Goal: Information Seeking & Learning: Check status

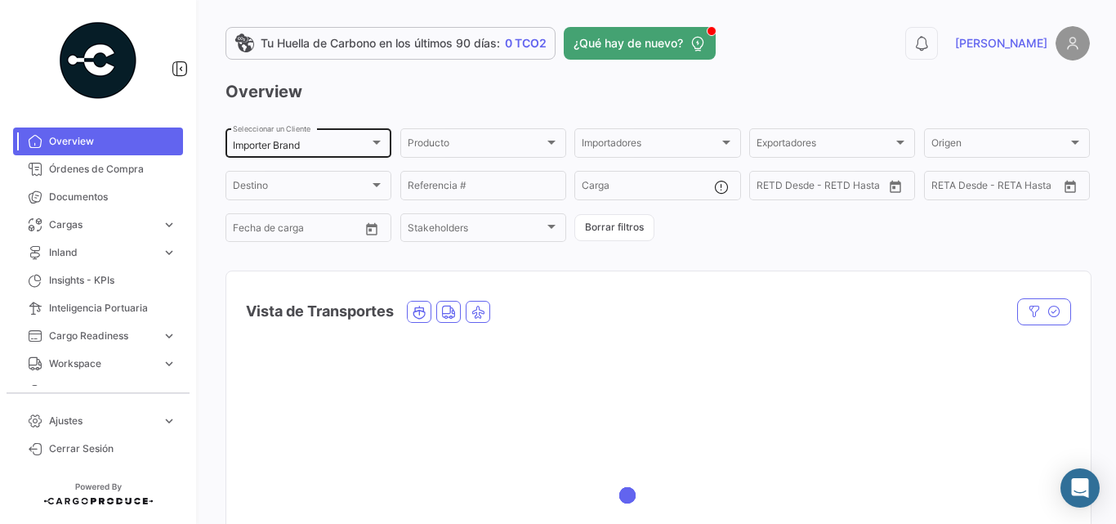
click at [279, 153] on div "Importer Brand Seleccionar un Cliente" at bounding box center [308, 142] width 151 height 32
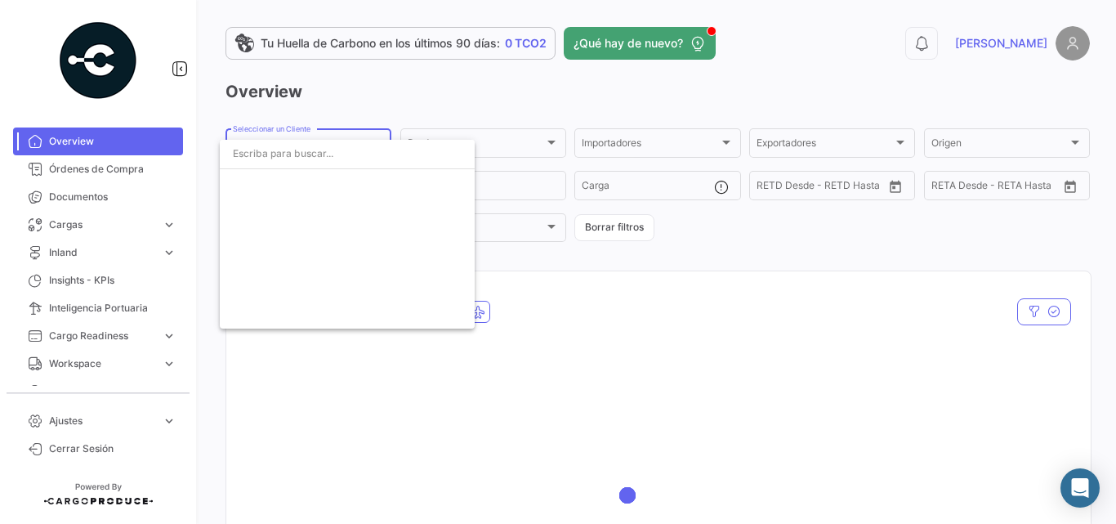
scroll to position [2899, 0]
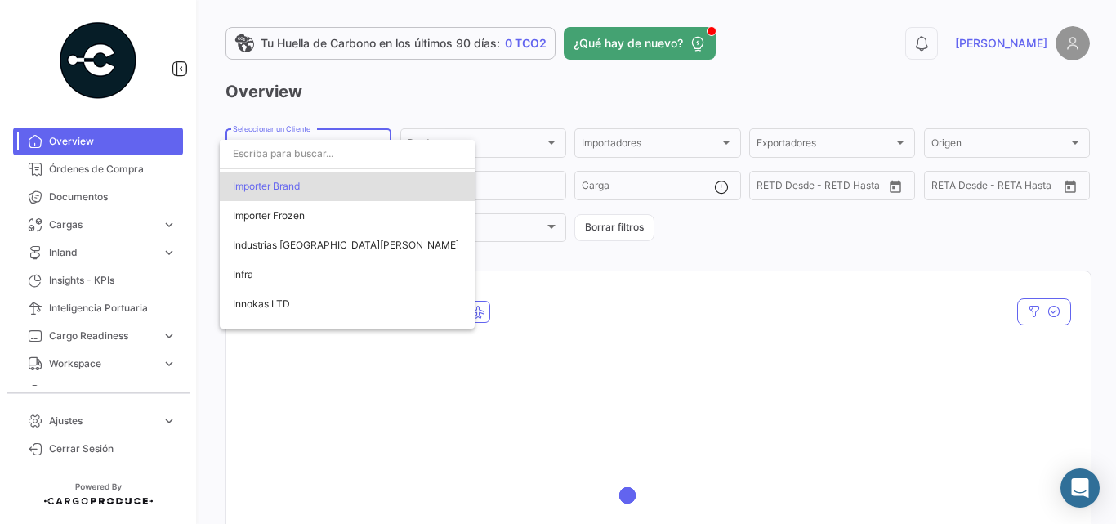
type input "b"
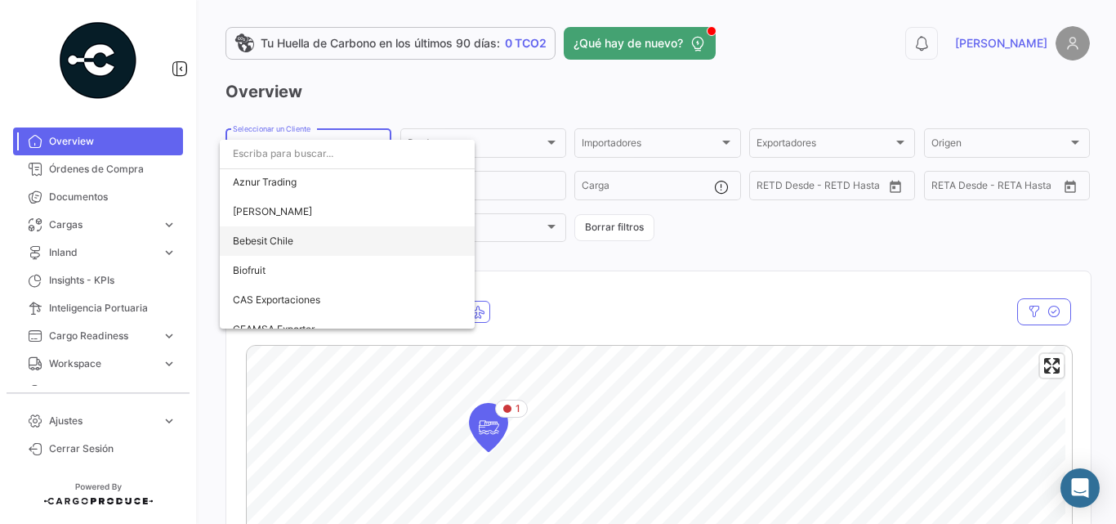
scroll to position [828, 0]
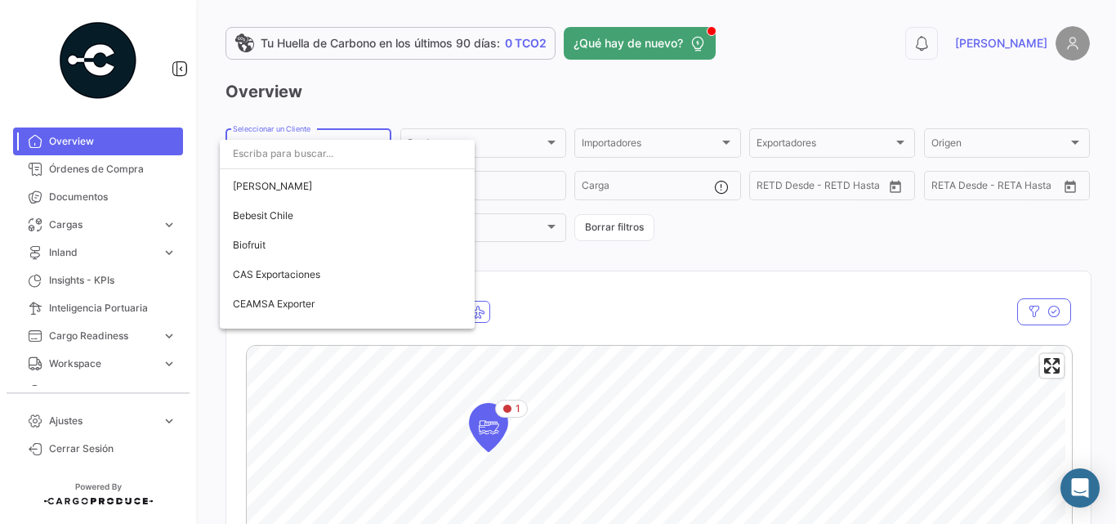
click at [416, 96] on div at bounding box center [558, 262] width 1116 height 524
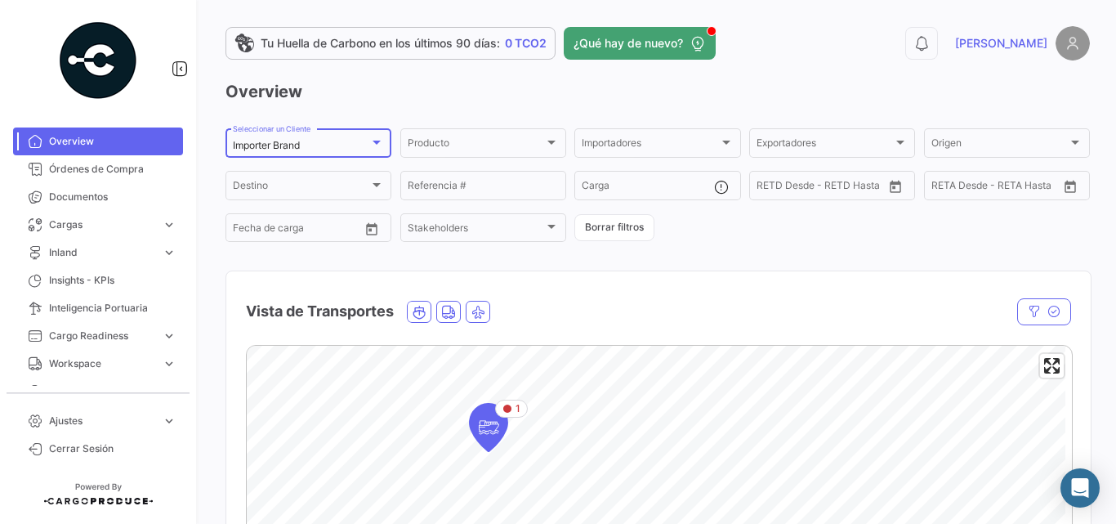
click at [375, 141] on div at bounding box center [376, 143] width 8 height 4
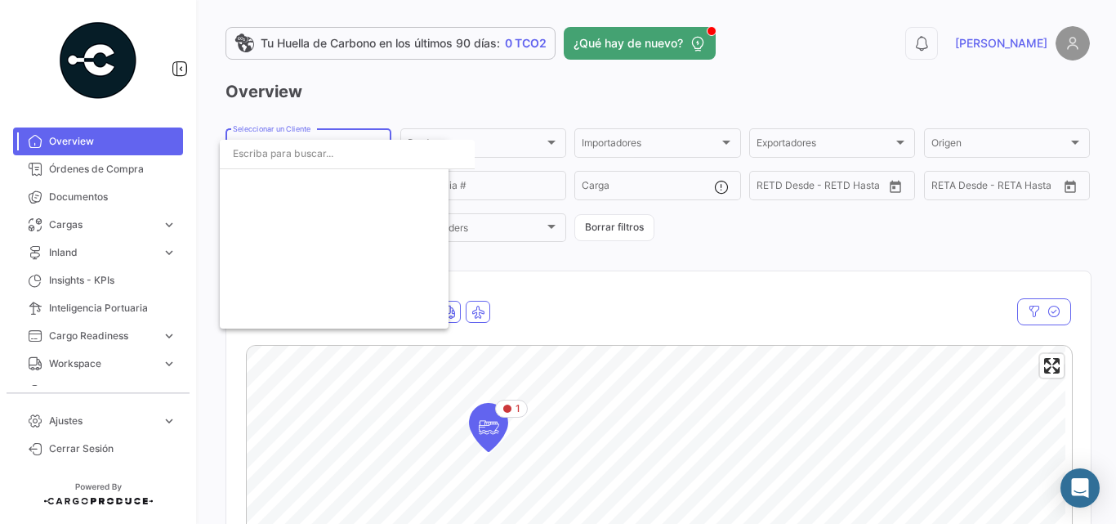
scroll to position [2899, 0]
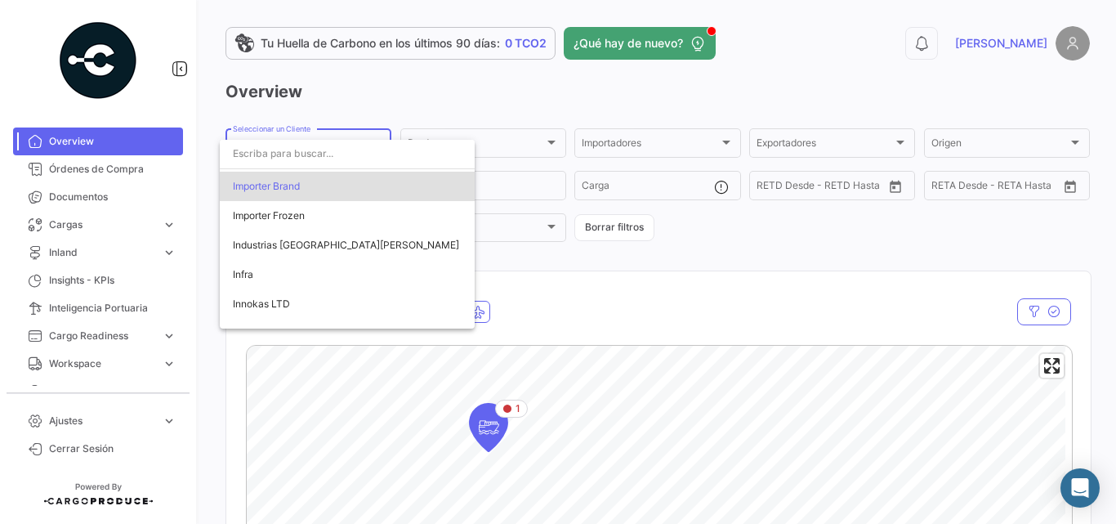
click at [355, 93] on div at bounding box center [558, 262] width 1116 height 524
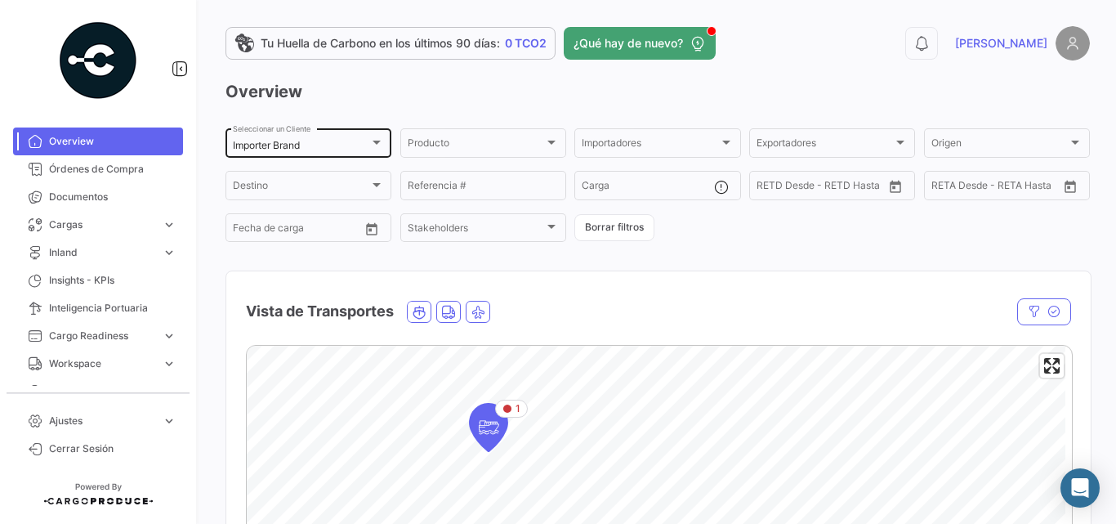
click at [245, 153] on div "Importer Brand Seleccionar un Cliente" at bounding box center [308, 142] width 151 height 32
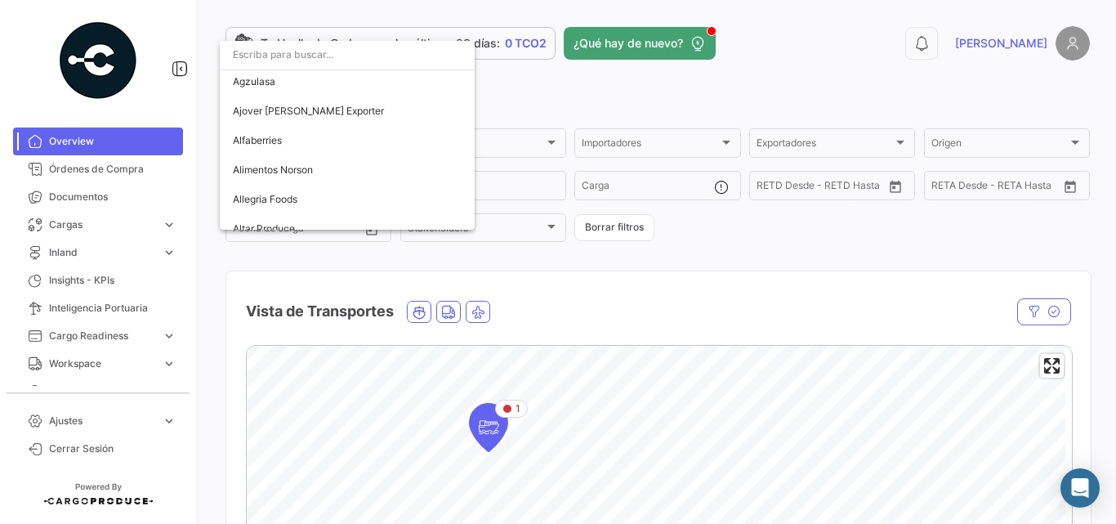
scroll to position [448, 0]
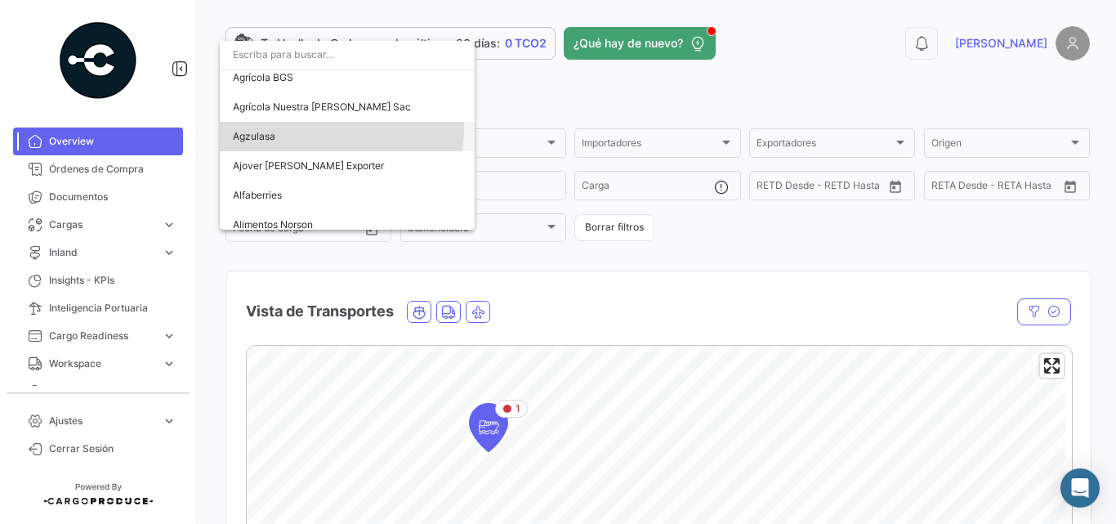
click at [296, 128] on span "Agzulasa" at bounding box center [347, 136] width 229 height 29
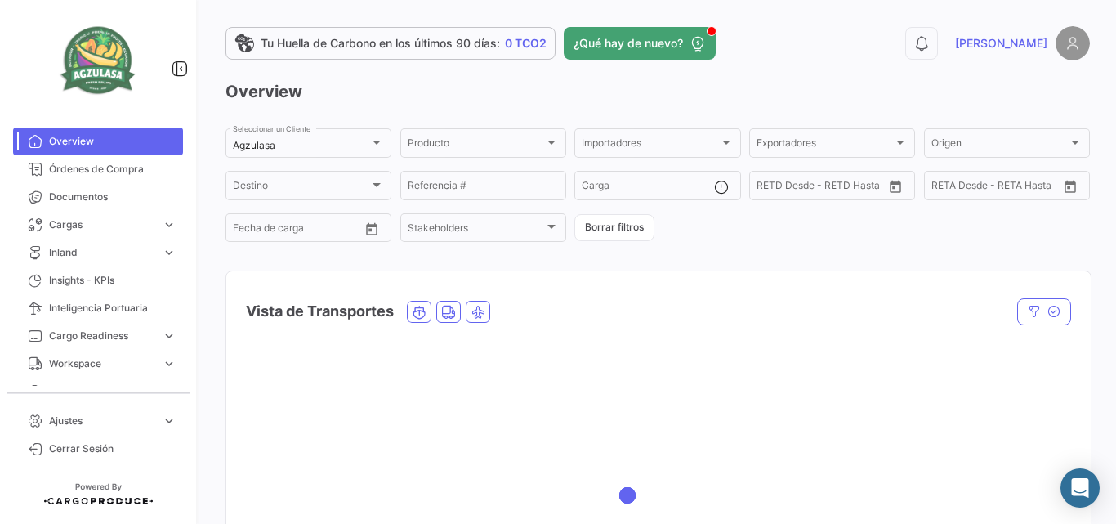
click at [108, 60] on img at bounding box center [98, 61] width 82 height 82
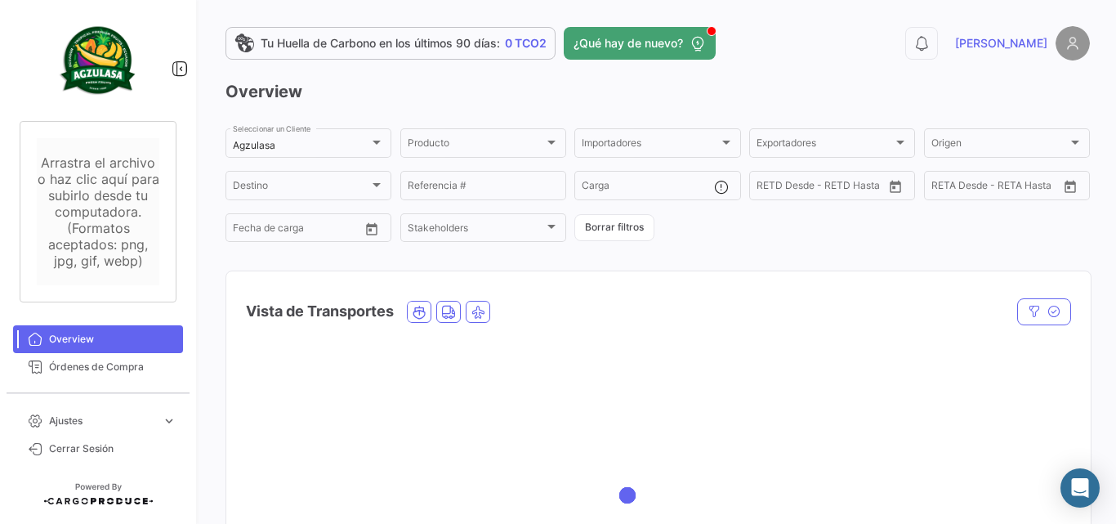
click at [181, 101] on div at bounding box center [98, 60] width 196 height 121
click at [183, 74] on icon at bounding box center [180, 68] width 16 height 16
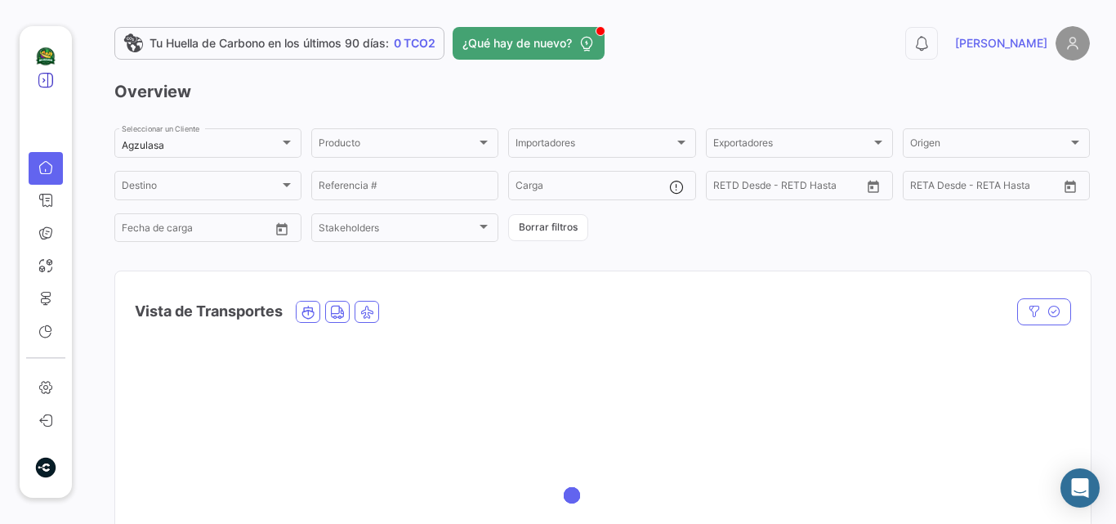
click at [47, 83] on icon at bounding box center [46, 80] width 16 height 16
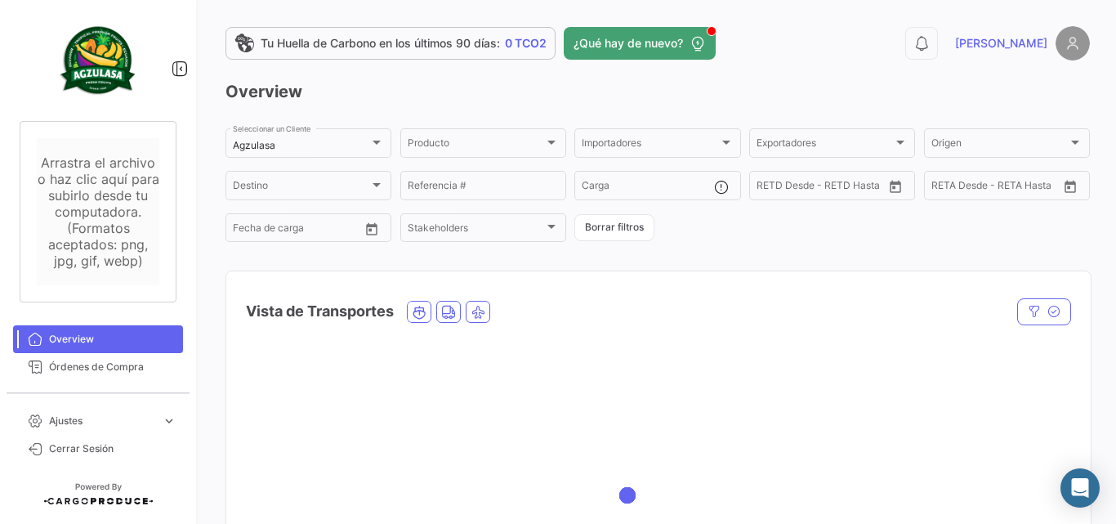
click at [172, 105] on div at bounding box center [98, 60] width 196 height 121
click at [109, 67] on img at bounding box center [98, 61] width 82 height 82
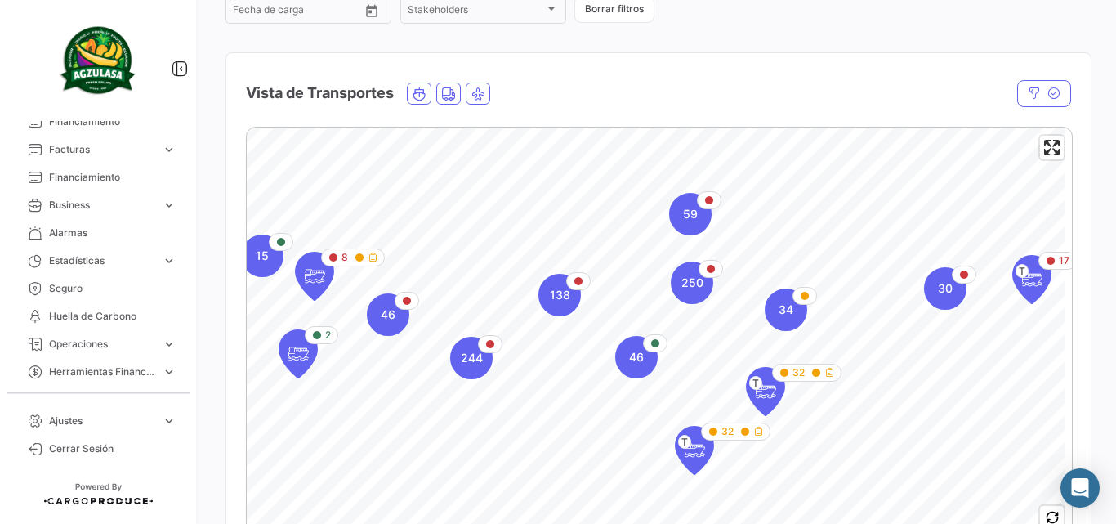
scroll to position [272, 0]
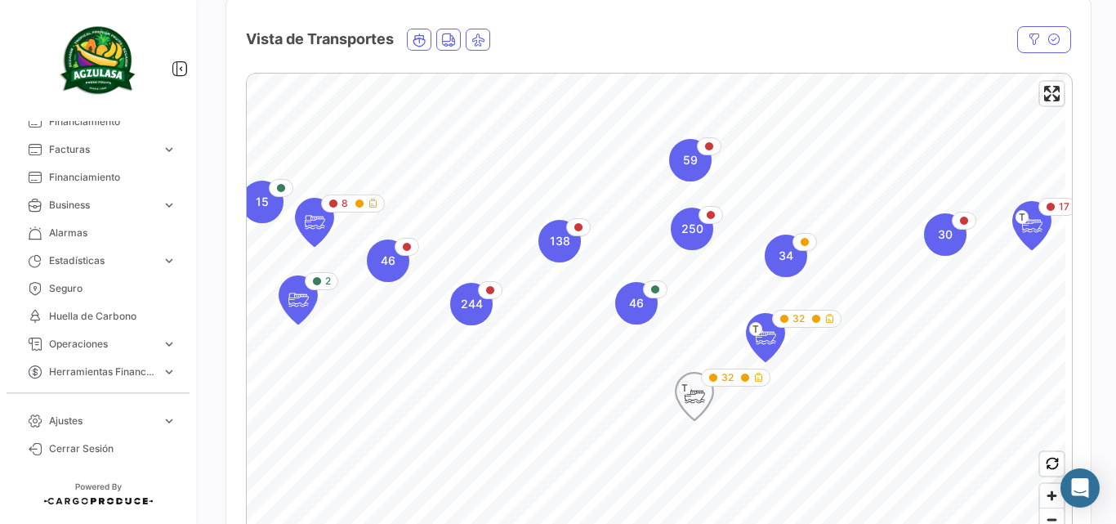
click at [688, 404] on icon "Map marker" at bounding box center [694, 396] width 23 height 34
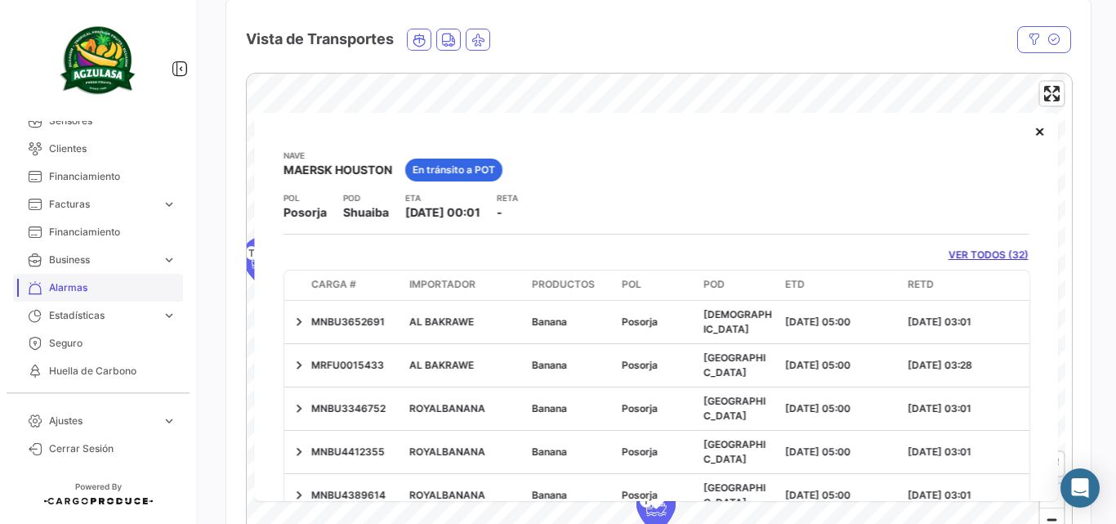
scroll to position [300, 0]
click at [80, 174] on span "Sensores" at bounding box center [112, 174] width 127 height 15
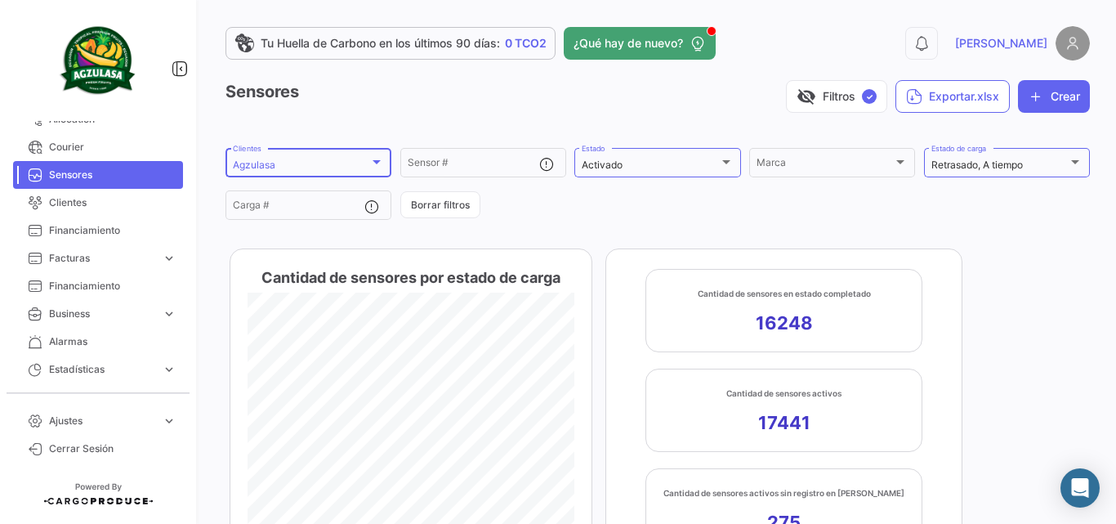
click at [373, 169] on div "Agzulasa" at bounding box center [308, 164] width 151 height 11
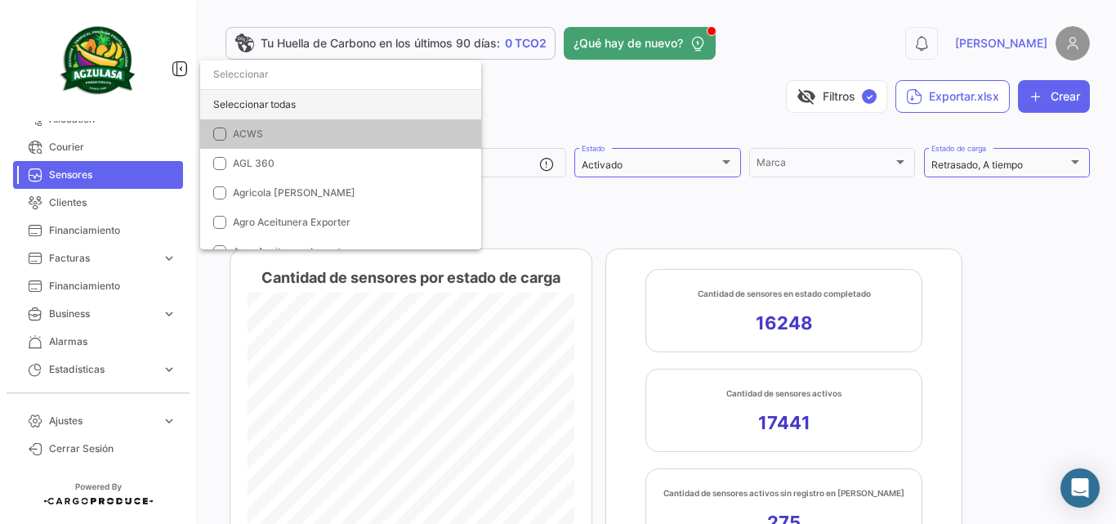
click at [281, 106] on div "Seleccionar todas" at bounding box center [340, 104] width 281 height 29
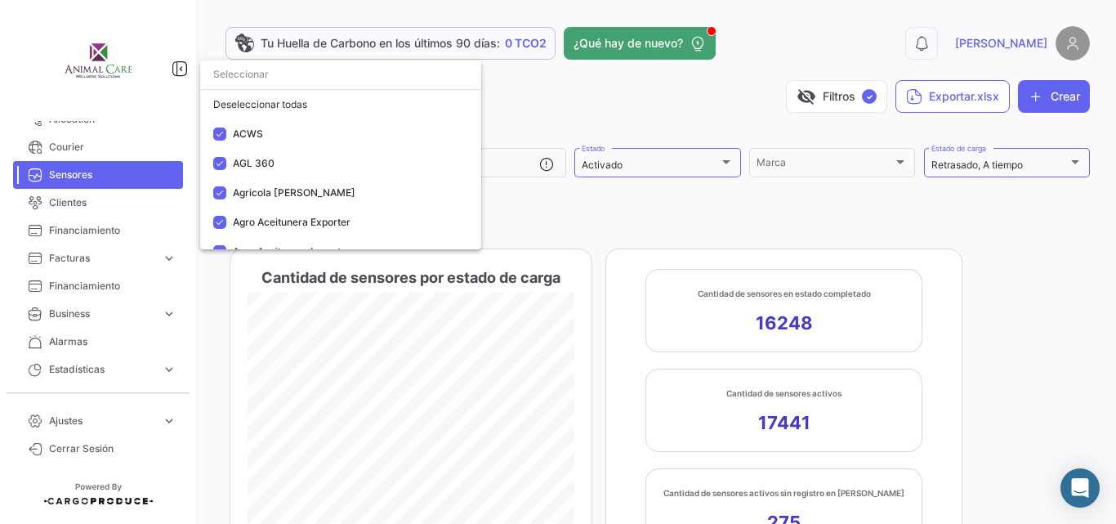
click at [778, 207] on div at bounding box center [558, 262] width 1116 height 524
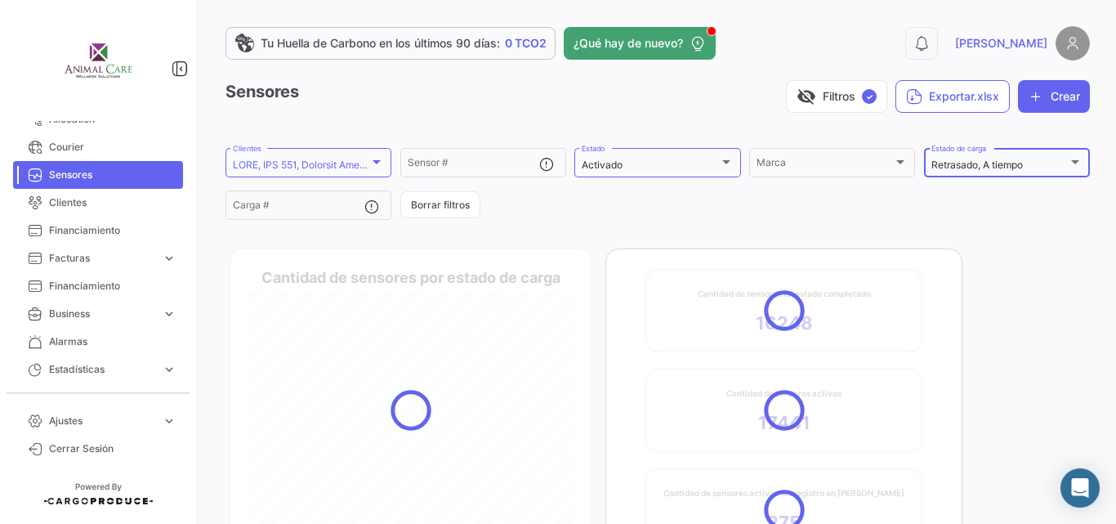
click at [1028, 167] on div "Retrasado, A tiempo" at bounding box center [999, 164] width 136 height 11
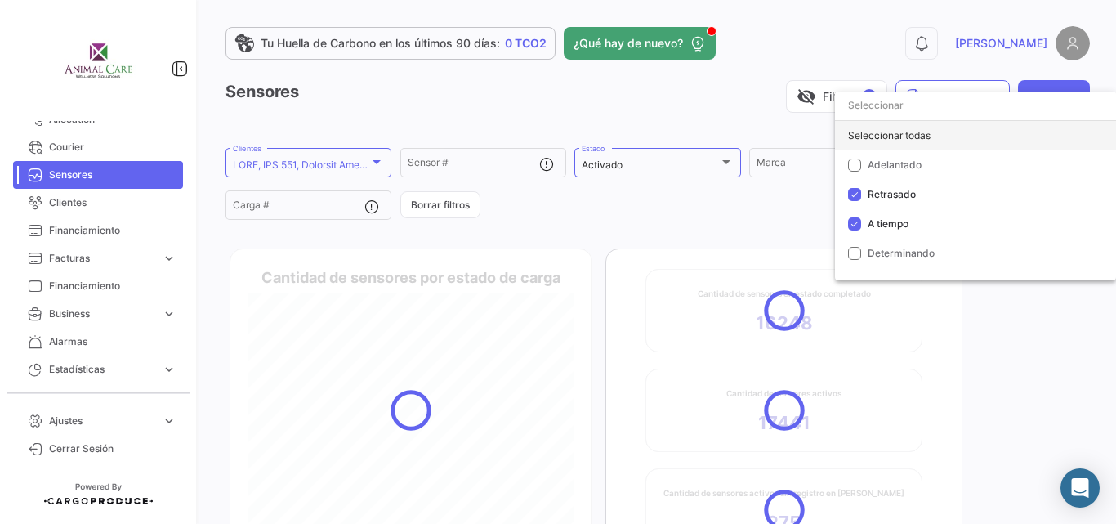
click at [914, 137] on div "Seleccionar todas" at bounding box center [975, 135] width 281 height 29
click at [1043, 299] on div at bounding box center [558, 262] width 1116 height 524
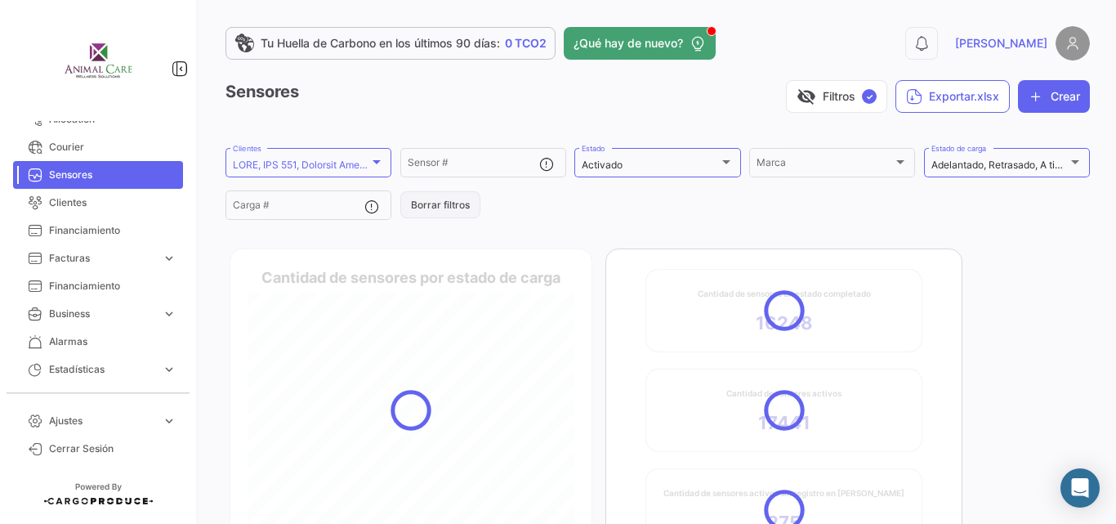
click at [438, 207] on button "Borrar filtros" at bounding box center [440, 204] width 80 height 27
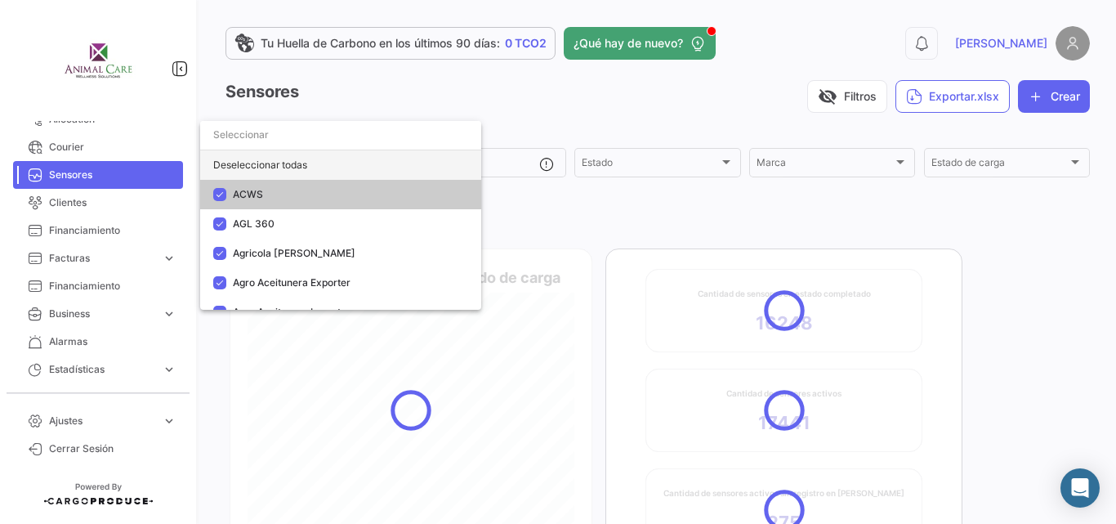
click at [296, 159] on div "Deseleccionar todas" at bounding box center [340, 164] width 281 height 29
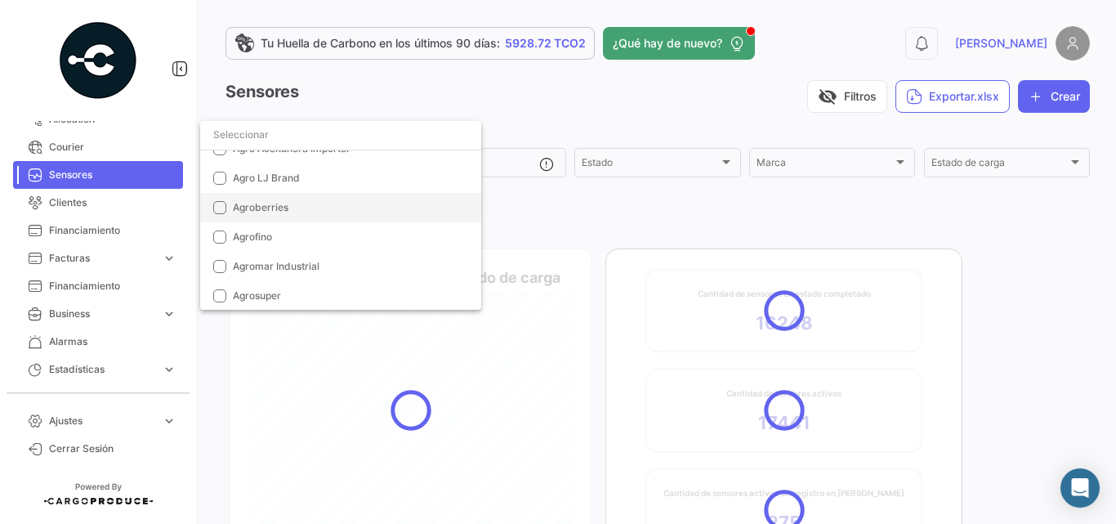
scroll to position [272, 0]
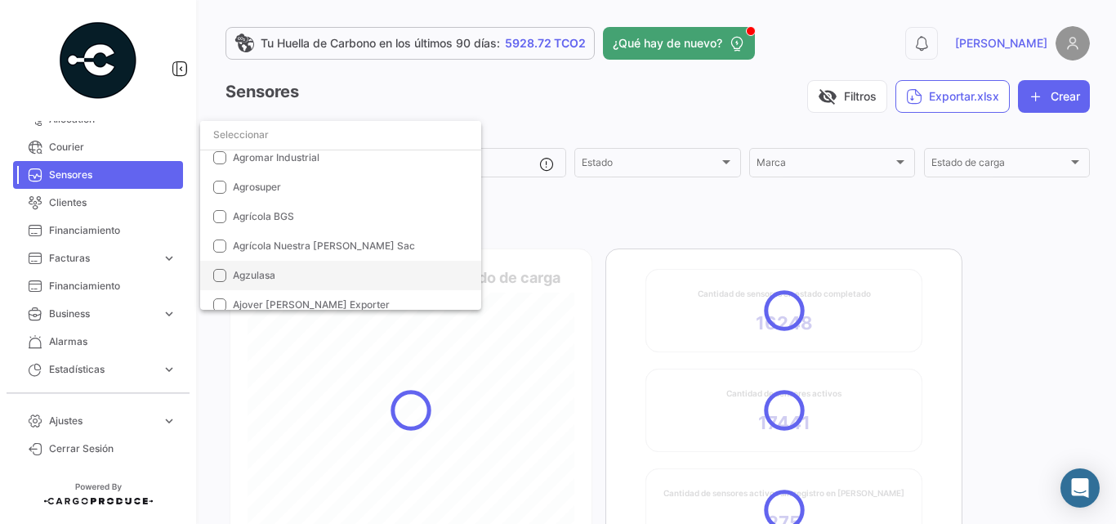
click at [216, 273] on mat-pseudo-checkbox at bounding box center [219, 275] width 13 height 13
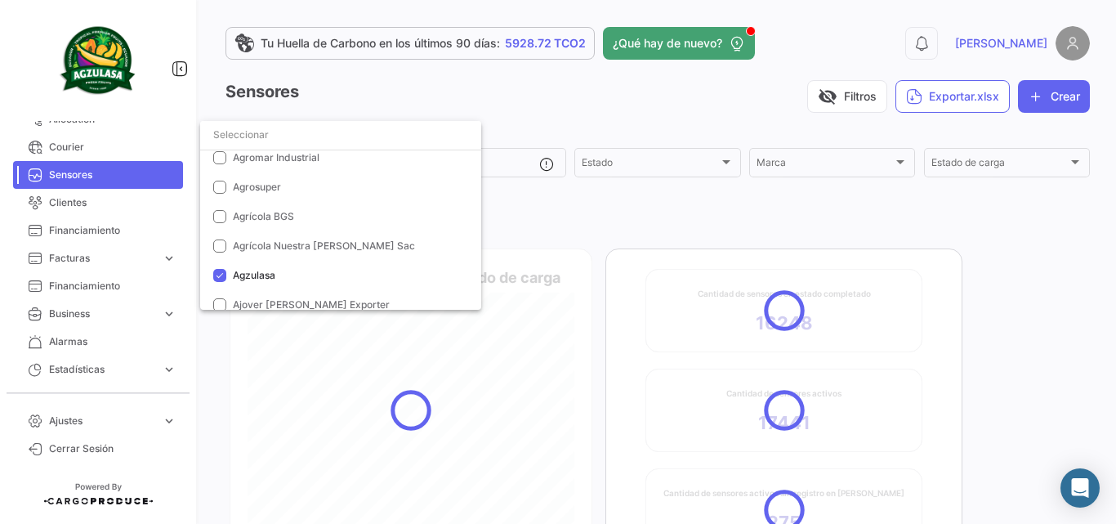
click at [897, 226] on div at bounding box center [558, 262] width 1116 height 524
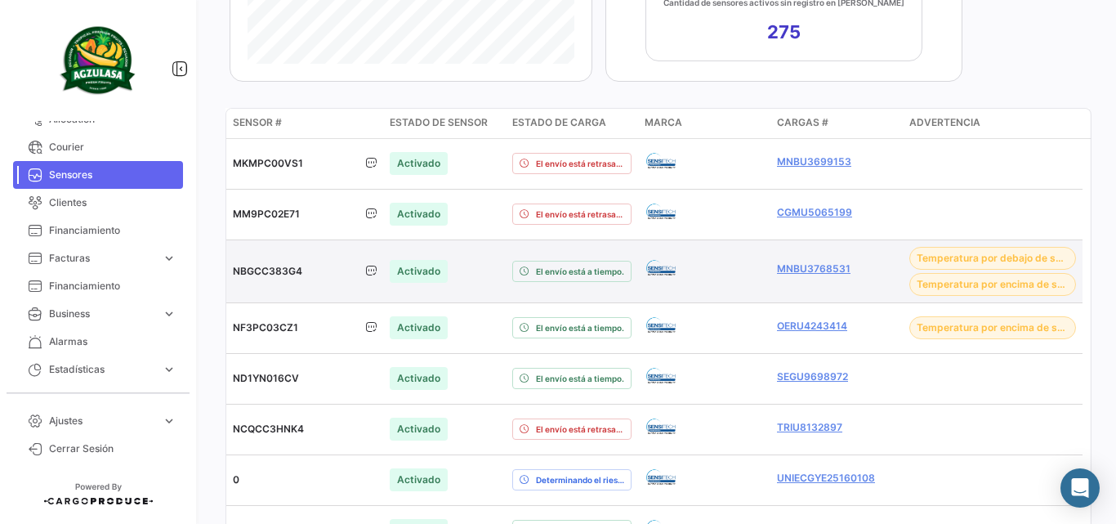
scroll to position [545, 0]
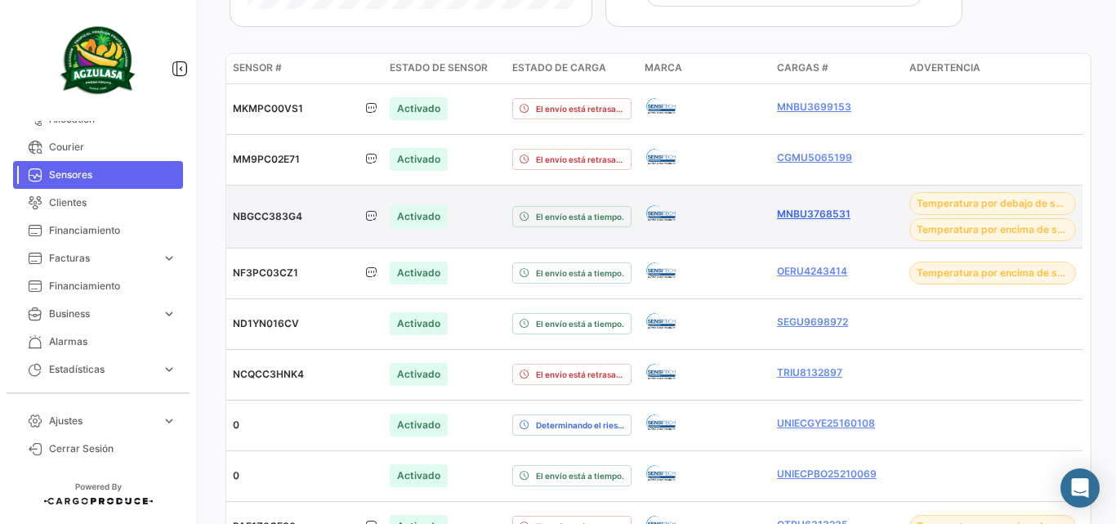
click at [807, 216] on link "MNBU3768531" at bounding box center [836, 214] width 119 height 15
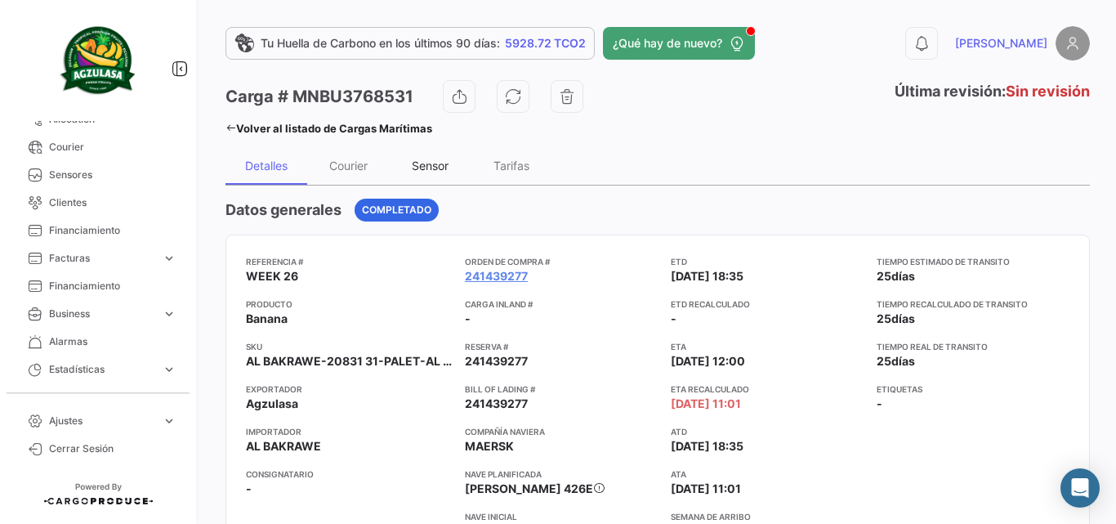
click at [452, 163] on div "Sensor" at bounding box center [430, 164] width 82 height 39
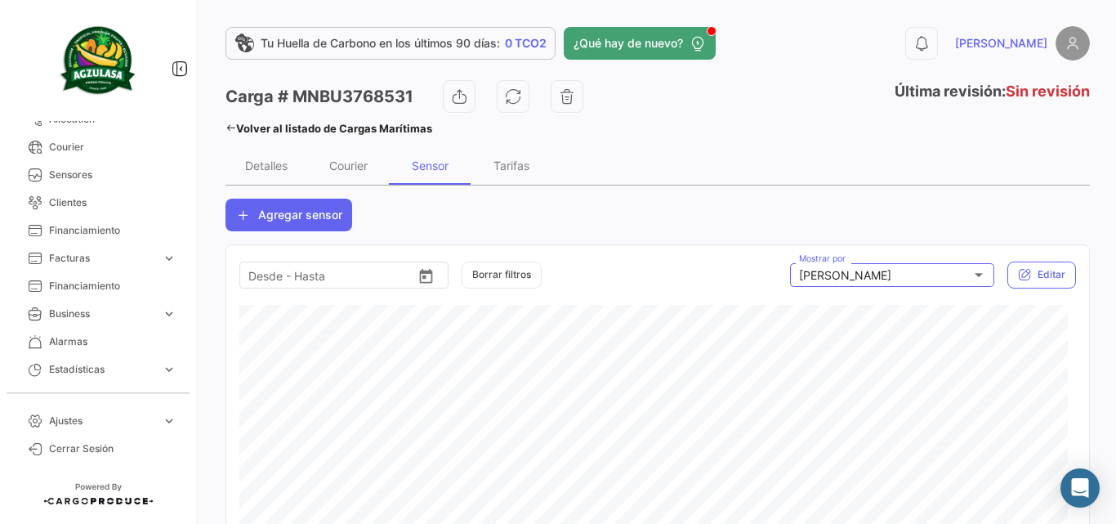
scroll to position [109, 0]
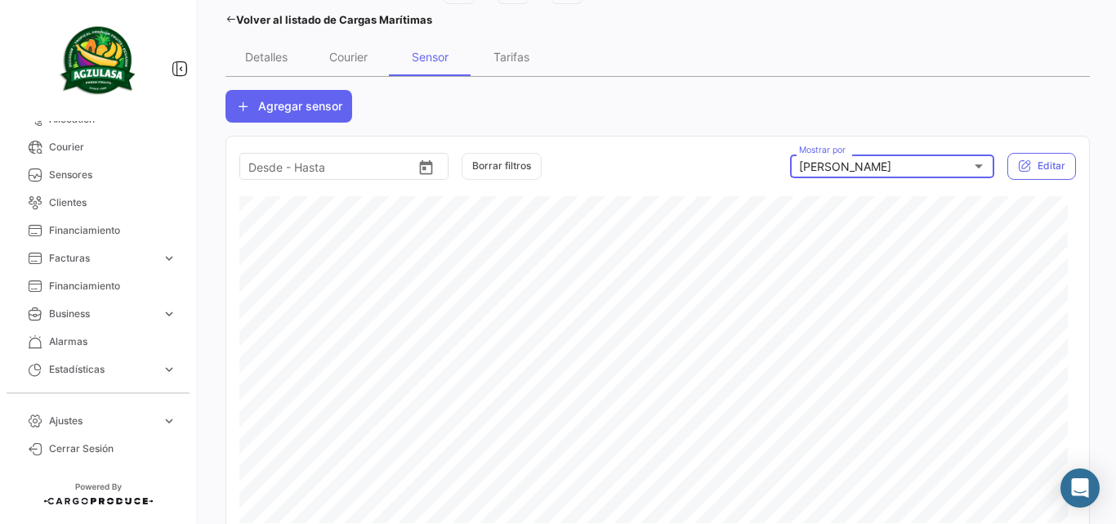
click at [960, 172] on div "[PERSON_NAME]" at bounding box center [885, 167] width 172 height 14
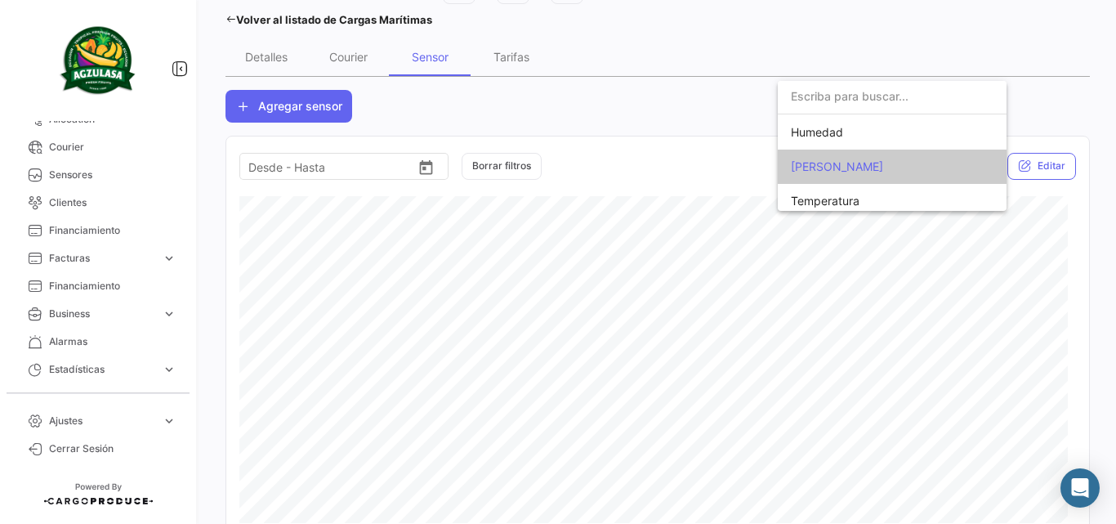
scroll to position [7, 0]
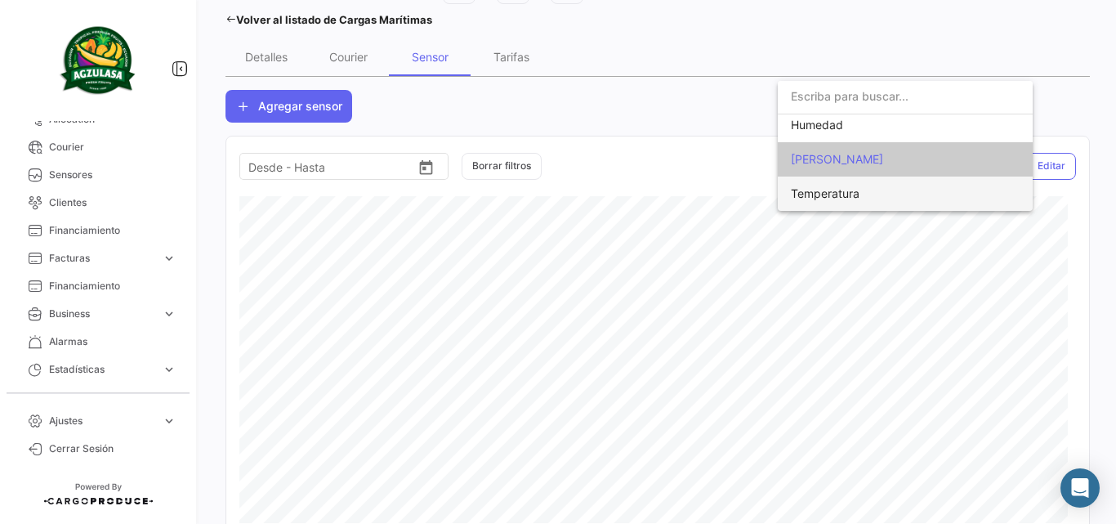
click at [836, 194] on span "Temperatura" at bounding box center [825, 193] width 69 height 14
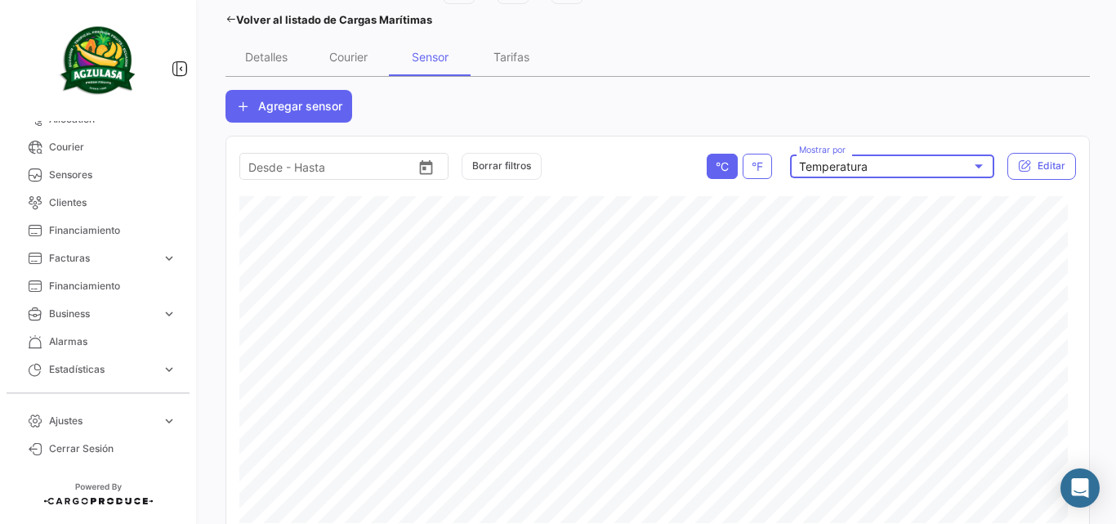
click at [971, 162] on div at bounding box center [978, 165] width 15 height 13
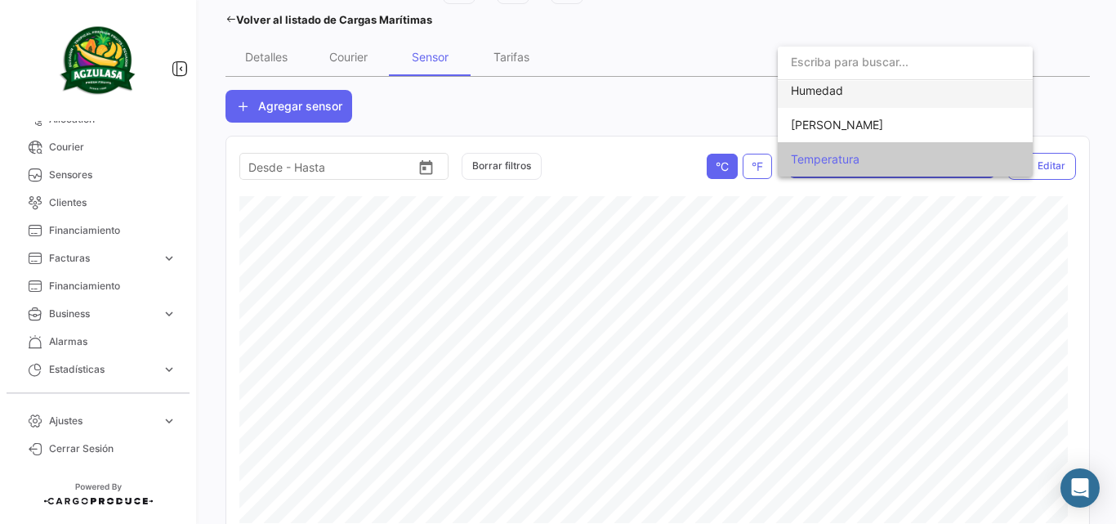
click at [854, 96] on span "Humedad" at bounding box center [905, 91] width 229 height 34
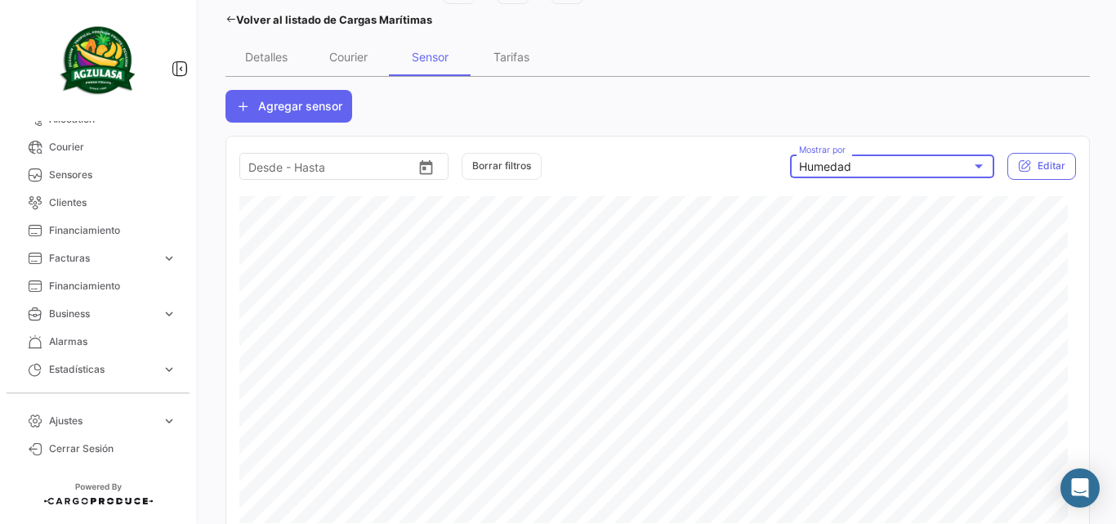
click at [868, 169] on div "Humedad" at bounding box center [885, 167] width 172 height 14
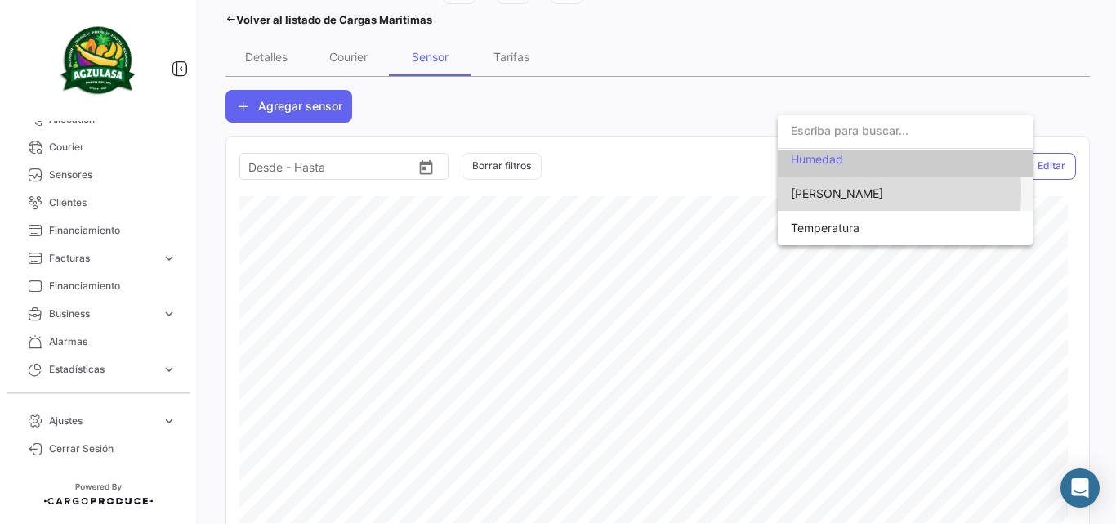
click at [822, 192] on span "[PERSON_NAME]" at bounding box center [905, 193] width 229 height 34
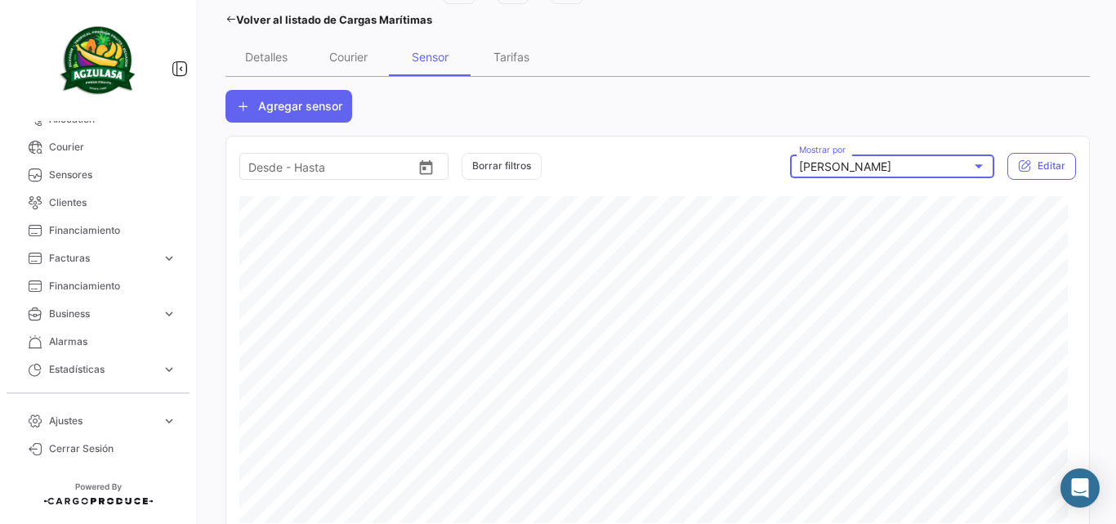
click at [225, 17] on icon at bounding box center [230, 19] width 11 height 11
click at [231, 17] on div "Tu Huella de Carbono en los últimos 90 [PERSON_NAME]: 0 TCO2 ¿Qué hay de nuevo?…" at bounding box center [657, 262] width 917 height 524
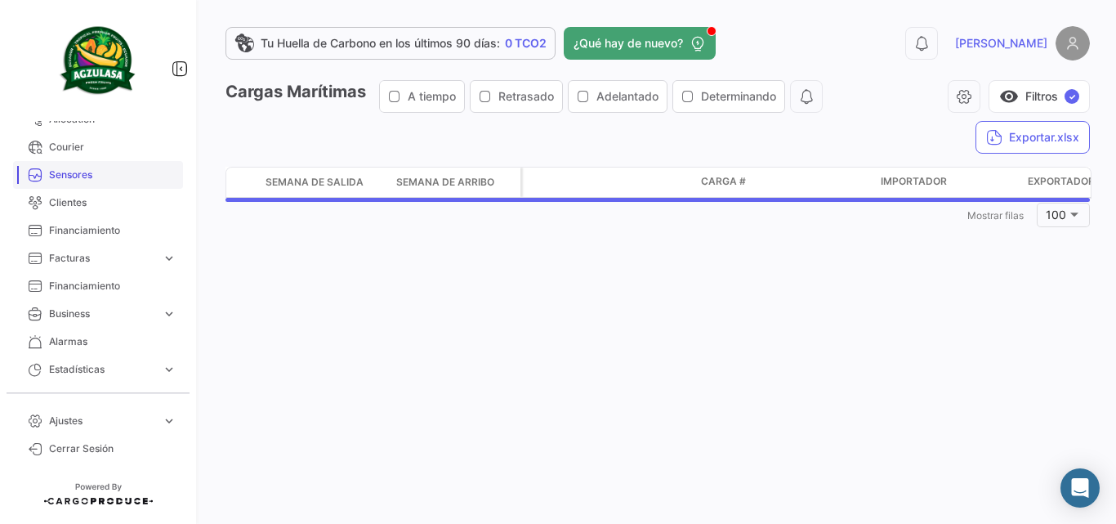
click at [76, 181] on span "Sensores" at bounding box center [112, 174] width 127 height 15
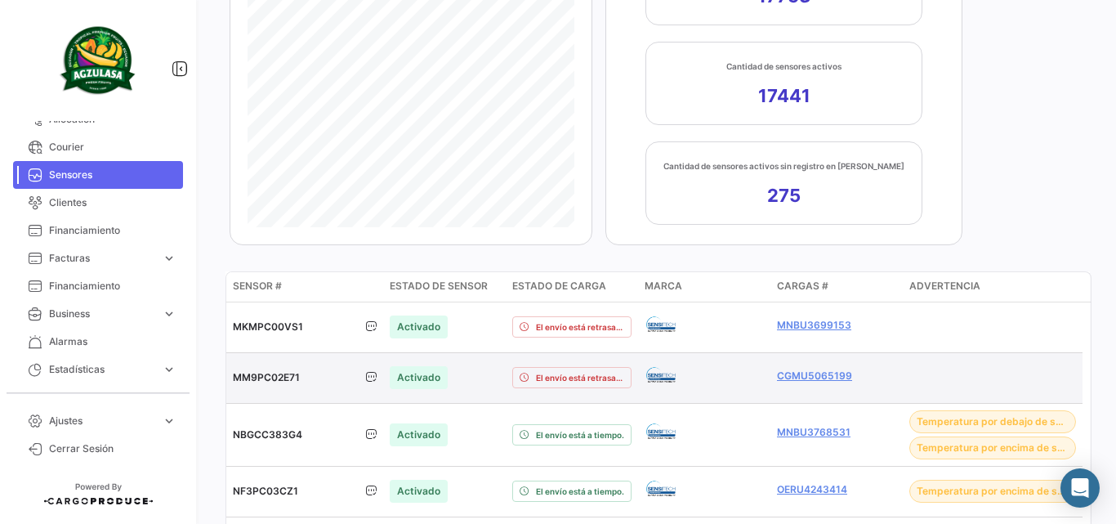
scroll to position [218, 0]
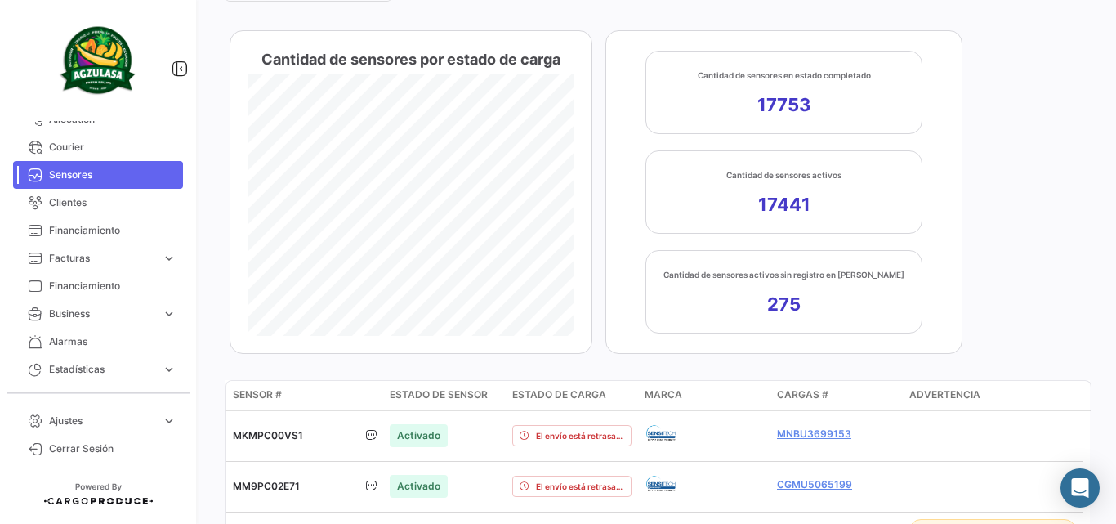
click at [440, 101] on app-kpi-card "Cantidad de sensores por estado de carga" at bounding box center [411, 191] width 363 height 323
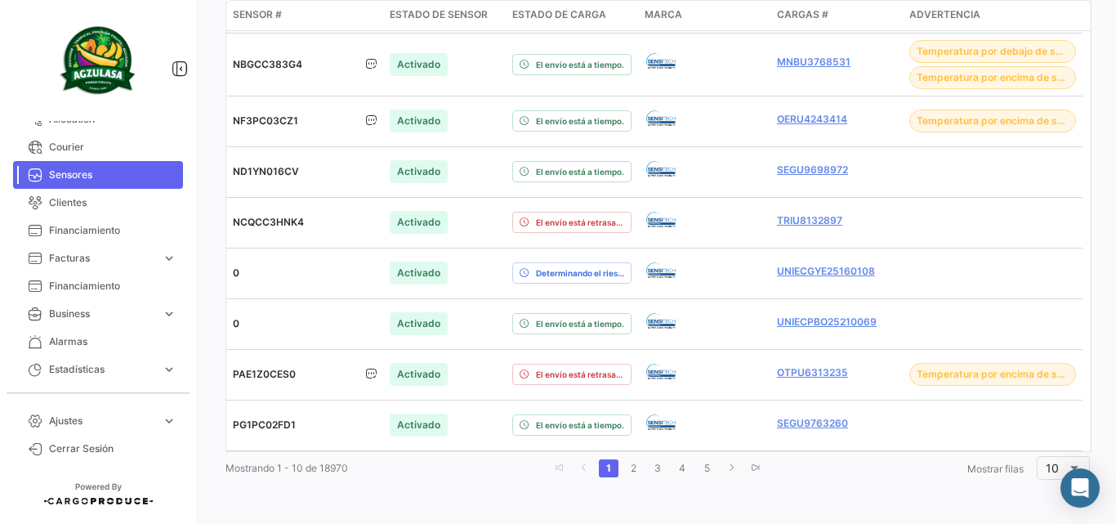
scroll to position [533, 0]
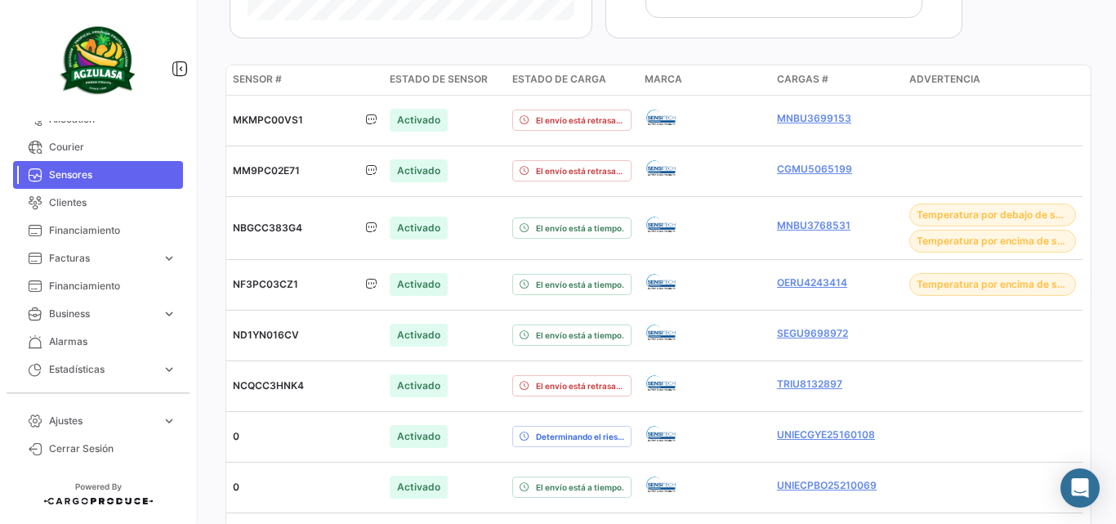
click at [943, 77] on span "Advertencia" at bounding box center [944, 79] width 71 height 15
